Goal: Information Seeking & Learning: Learn about a topic

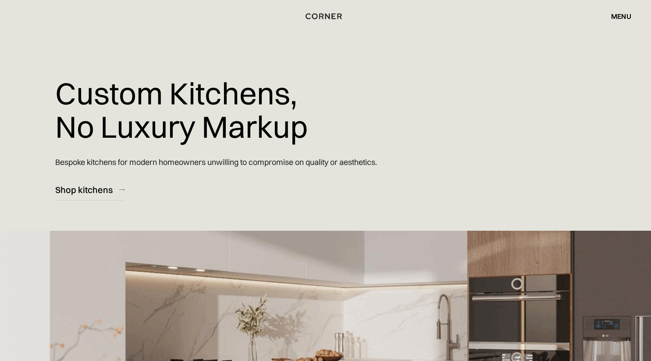
click at [616, 16] on div "menu" at bounding box center [621, 16] width 20 height 7
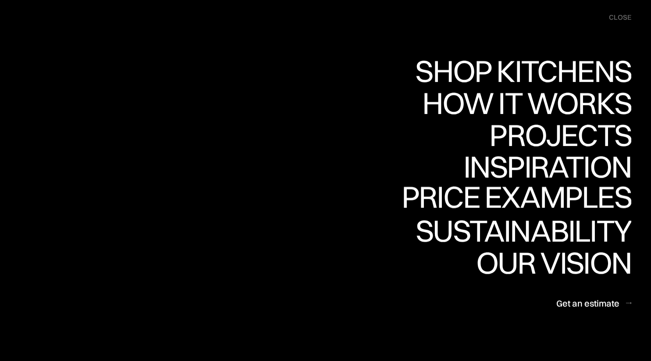
click at [0, 0] on div "Price examples" at bounding box center [0, 0] width 0 height 0
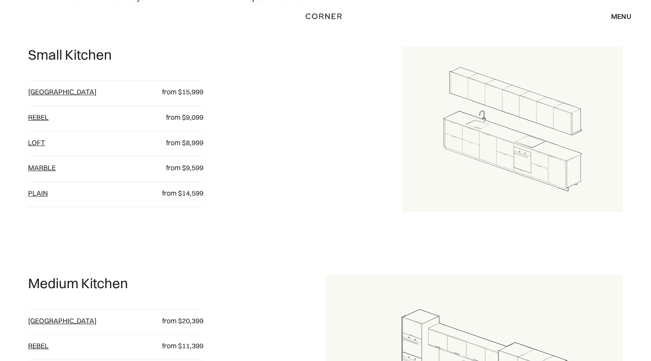
scroll to position [480, 0]
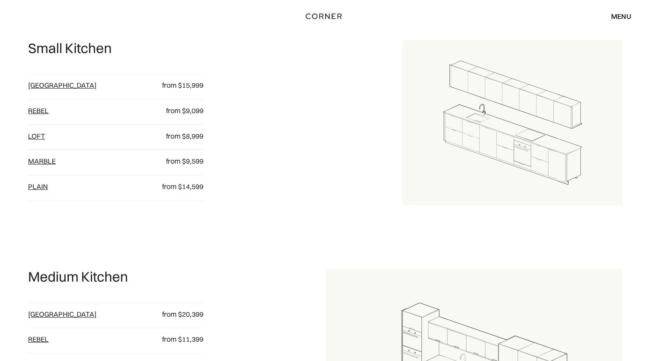
click at [33, 89] on link "[GEOGRAPHIC_DATA]" at bounding box center [62, 85] width 68 height 9
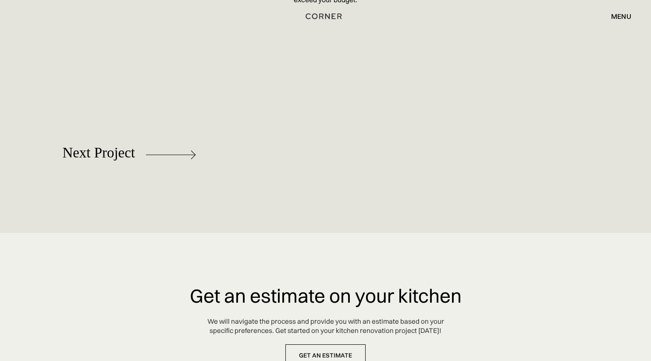
scroll to position [4029, 0]
